Goal: Task Accomplishment & Management: Use online tool/utility

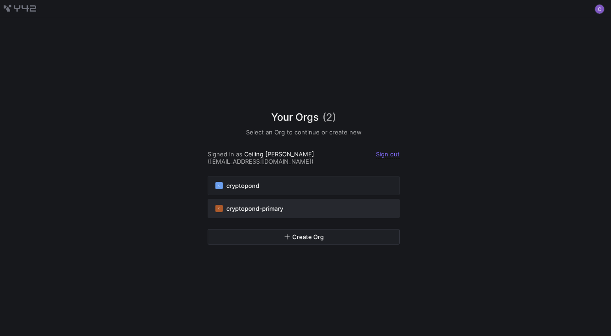
click at [245, 207] on span "cryptopond-primary" at bounding box center [254, 208] width 57 height 7
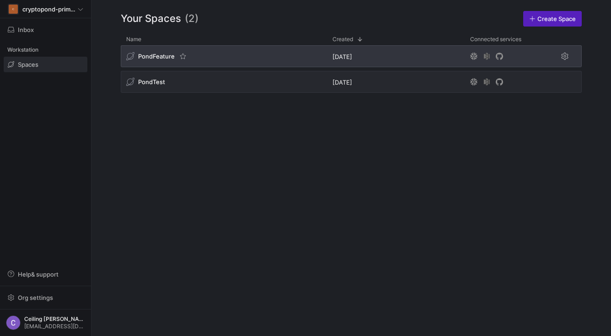
click at [154, 58] on span "PondFeature" at bounding box center [156, 56] width 37 height 7
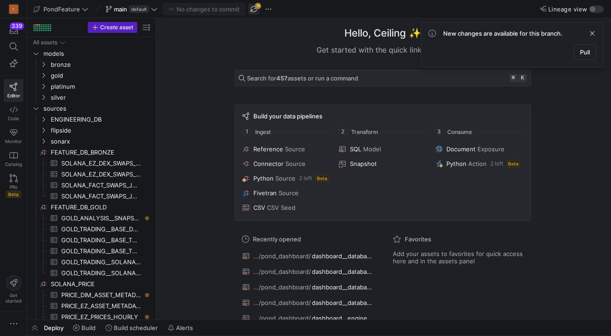
click at [256, 9] on span "button" at bounding box center [253, 9] width 11 height 11
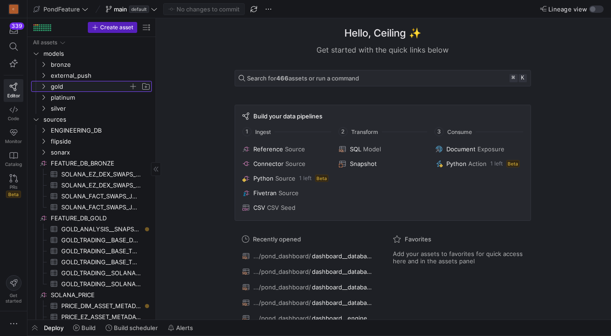
click at [42, 86] on icon "Press SPACE to select this row." at bounding box center [43, 86] width 6 height 5
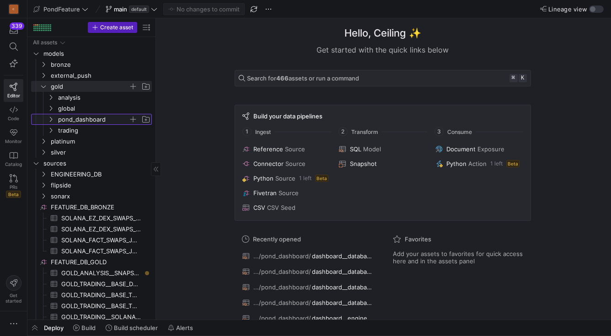
click at [49, 119] on icon "Press SPACE to select this row." at bounding box center [51, 119] width 6 height 5
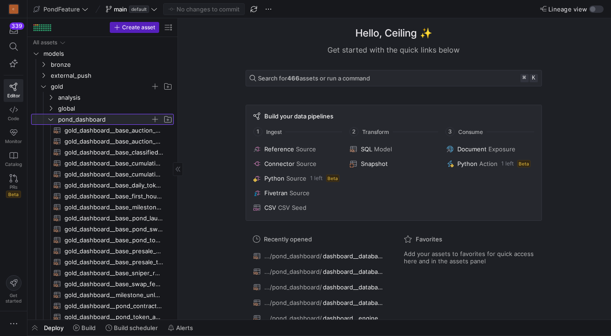
drag, startPoint x: 156, startPoint y: 189, endPoint x: 263, endPoint y: 184, distance: 107.5
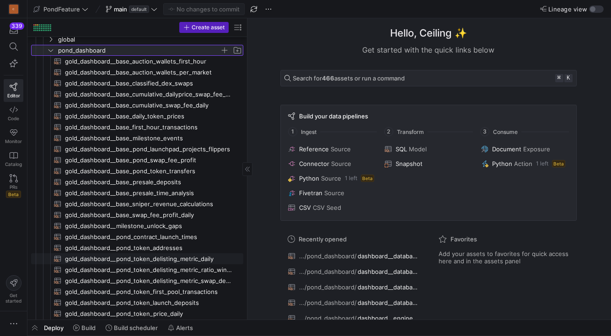
scroll to position [130, 0]
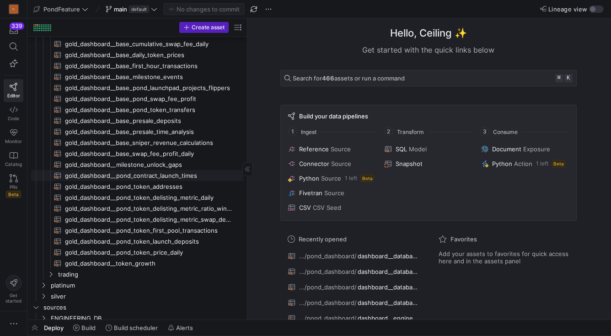
click at [158, 161] on span "gold_dashboard__milestone_unlock_gaps​​​​​​​​​​" at bounding box center [149, 165] width 168 height 11
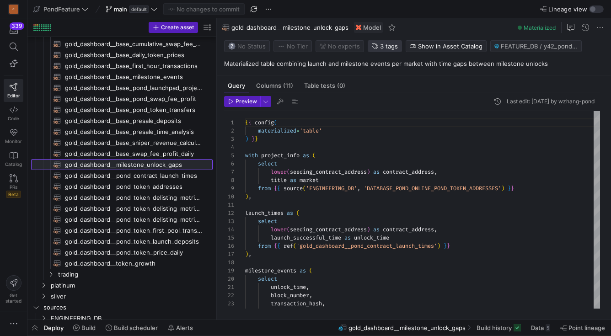
scroll to position [82, 0]
click at [386, 46] on span "3 tags" at bounding box center [389, 46] width 18 height 7
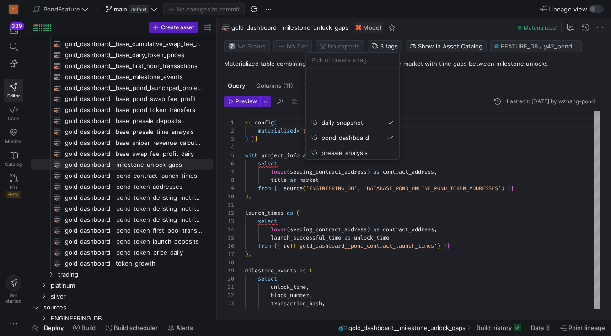
scroll to position [210, 0]
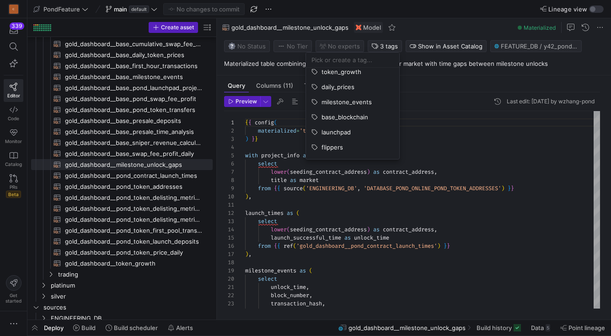
click at [470, 28] on div at bounding box center [305, 168] width 611 height 336
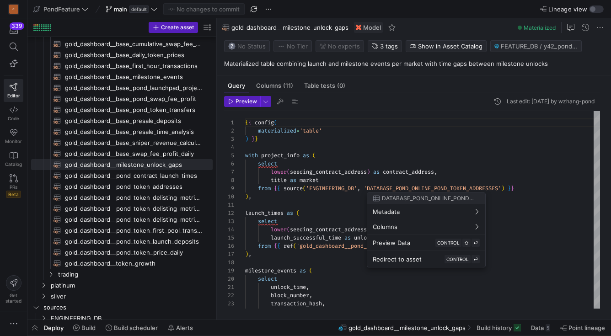
click at [542, 29] on div at bounding box center [305, 168] width 611 height 336
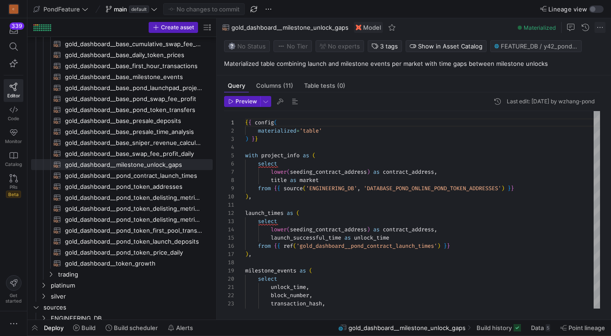
click at [604, 28] on span at bounding box center [599, 27] width 11 height 11
click at [463, 16] on div at bounding box center [305, 168] width 611 height 336
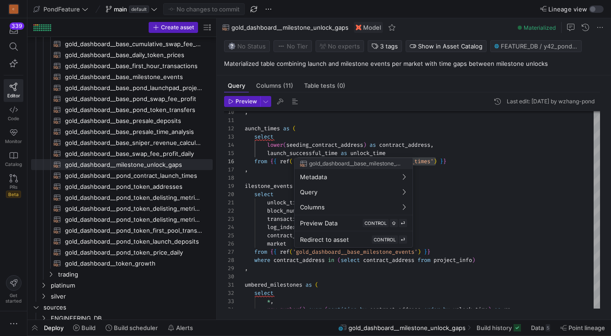
click at [365, 249] on div at bounding box center [305, 168] width 611 height 336
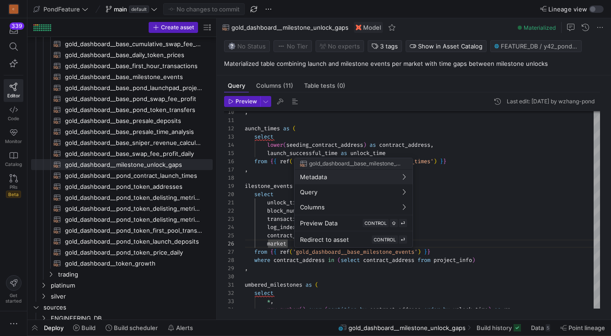
click at [449, 223] on div at bounding box center [305, 168] width 611 height 336
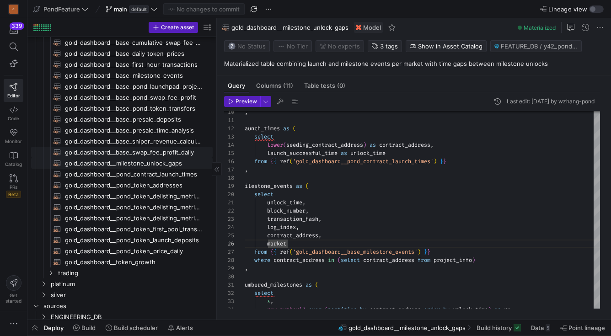
scroll to position [91, 0]
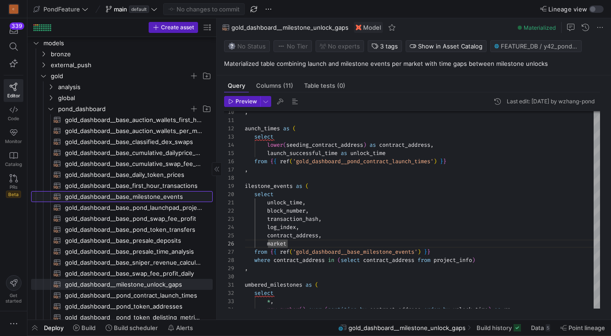
click at [125, 193] on span "gold_dashboard__base_milestone_events​​​​​​​​​​" at bounding box center [133, 196] width 137 height 11
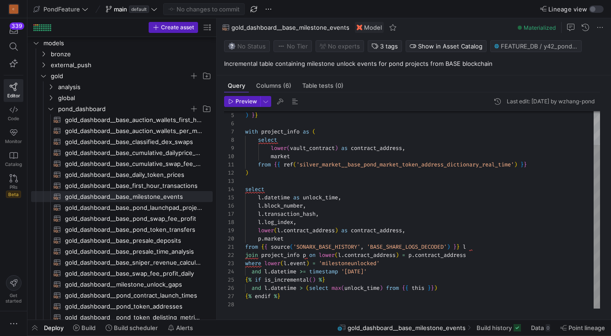
click at [391, 262] on div ") } } with project_info as ( select lower ( vault_contract ) as contract_addres…" at bounding box center [422, 190] width 355 height 238
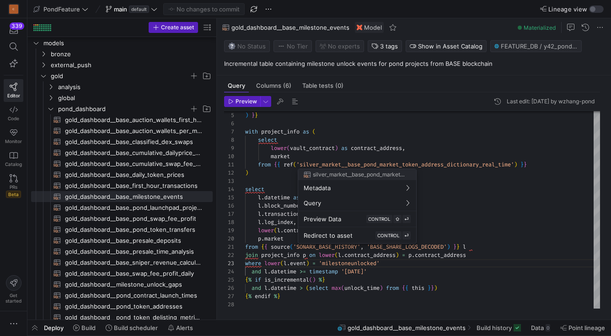
click at [423, 148] on div at bounding box center [305, 168] width 611 height 336
click at [458, 143] on div at bounding box center [305, 168] width 611 height 336
click at [75, 109] on div at bounding box center [305, 168] width 611 height 336
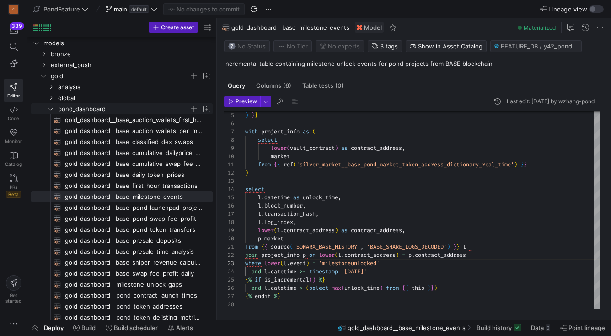
click at [75, 109] on span "pond_dashboard" at bounding box center [123, 109] width 131 height 11
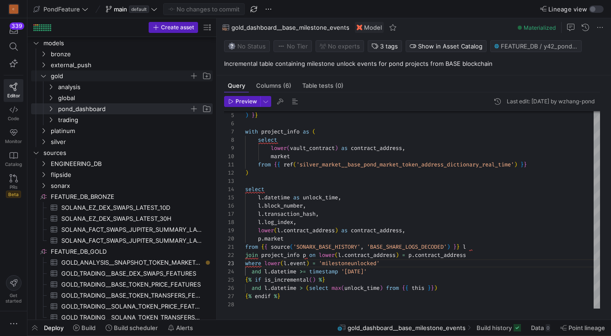
click at [44, 77] on icon "Press SPACE to select this row." at bounding box center [43, 75] width 6 height 5
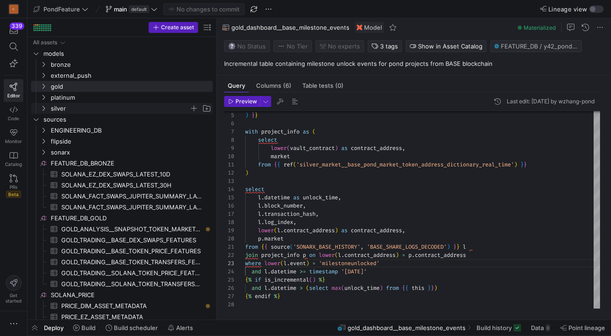
click at [43, 109] on icon "Press SPACE to select this row." at bounding box center [43, 108] width 6 height 5
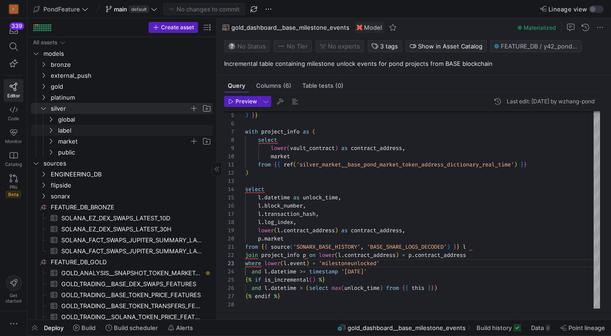
click at [53, 139] on icon "Press SPACE to select this row." at bounding box center [51, 140] width 6 height 5
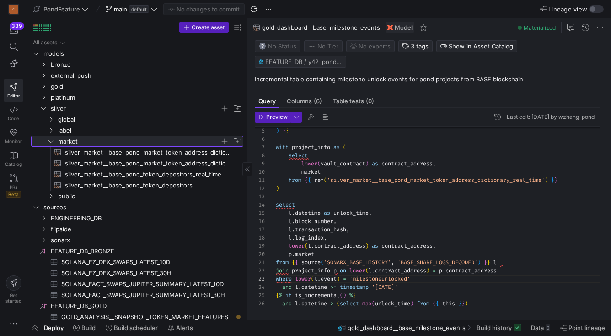
drag, startPoint x: 215, startPoint y: 178, endPoint x: 258, endPoint y: 175, distance: 42.7
click at [258, 175] on as-split "Create asset Drag here to set row groups Drag here to set column labels Group 1…" at bounding box center [318, 168] width 583 height 301
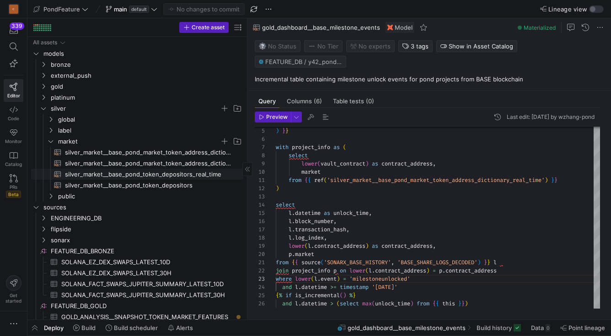
click at [170, 177] on span "silver_market__base_pond_token_depositors_real_time​​​​​​​​​​" at bounding box center [149, 174] width 168 height 11
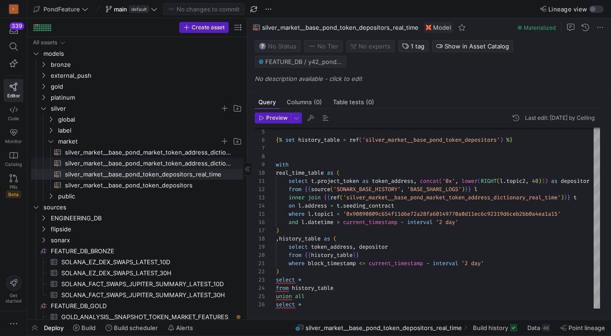
click at [153, 158] on span "silver_market__base_pond_market_token_address_dictionary​​​​​​​​​​" at bounding box center [149, 163] width 168 height 11
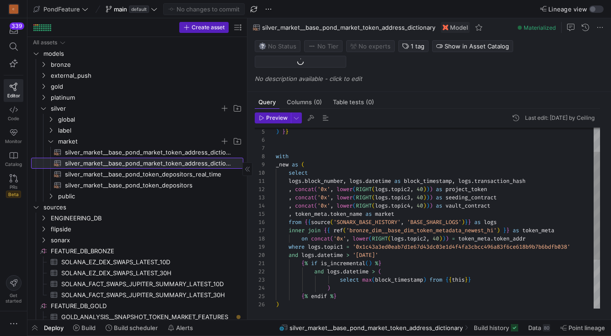
scroll to position [16, 105]
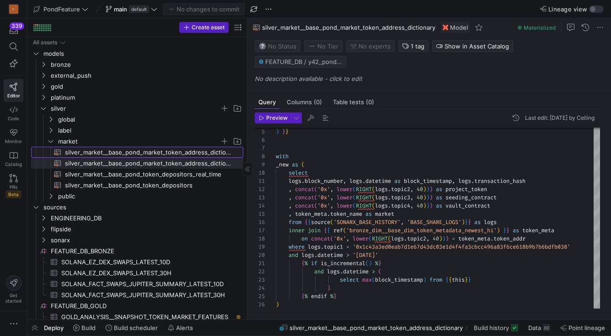
click at [154, 149] on span "silver_market__base_pond_market_token_address_dictionary_real_time​​​​​​​​​​" at bounding box center [149, 152] width 168 height 11
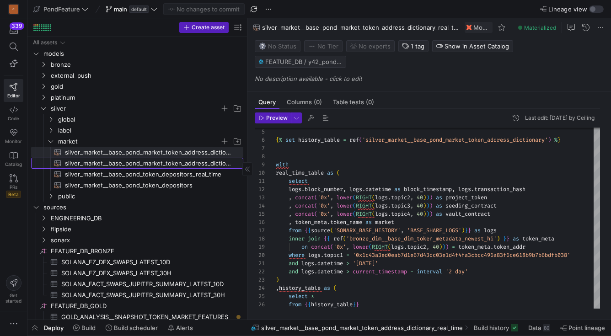
click at [154, 160] on span "silver_market__base_pond_market_token_address_dictionary​​​​​​​​​​" at bounding box center [149, 163] width 168 height 11
type textarea "{{ config( materialized='incremental', unique_key='project_token', incremental_…"
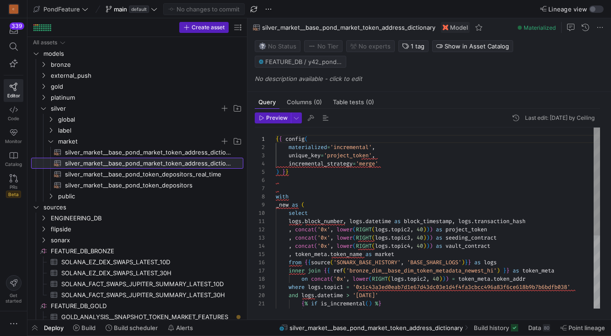
scroll to position [82, 0]
